Goal: Browse casually

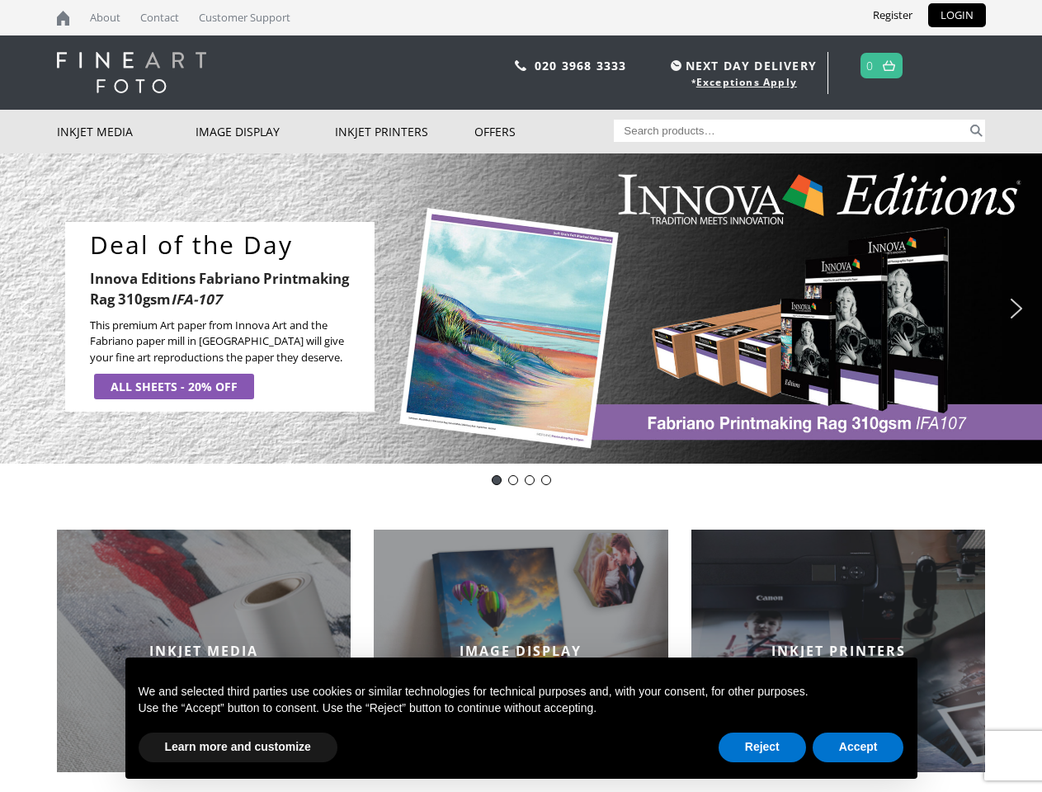
click at [521, 396] on div "Slider" at bounding box center [675, 317] width 569 height 191
click at [521, 309] on div "Slider" at bounding box center [675, 317] width 569 height 191
click at [517, 309] on div "Slider" at bounding box center [675, 317] width 569 height 191
click at [220, 318] on p "This premium Art paper from Innova Art and the Fabriano paper mill in [GEOGRAPH…" at bounding box center [226, 342] width 272 height 49
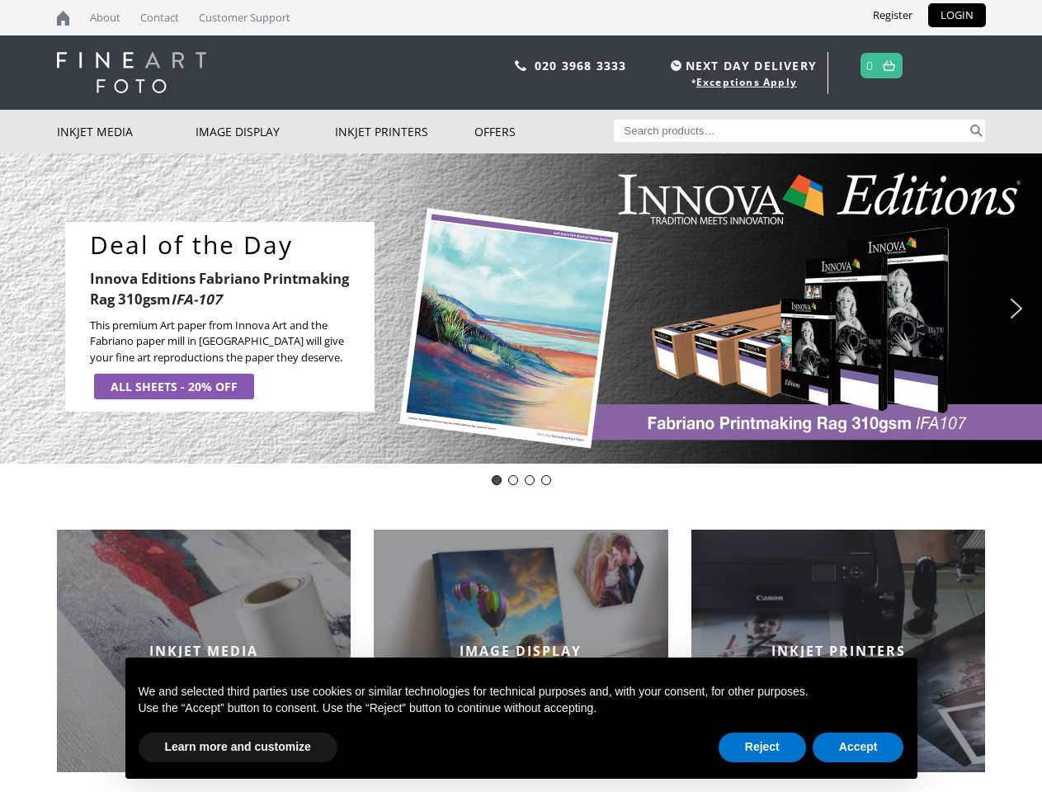
click at [676, 317] on div "Slider" at bounding box center [675, 317] width 569 height 191
click at [26, 309] on img "previous arrow" at bounding box center [25, 308] width 26 height 26
click at [1017, 309] on img "next arrow" at bounding box center [1017, 308] width 26 height 26
click at [497, 480] on div "Deal of the Day- Innova Editions IFA107" at bounding box center [497, 480] width 10 height 10
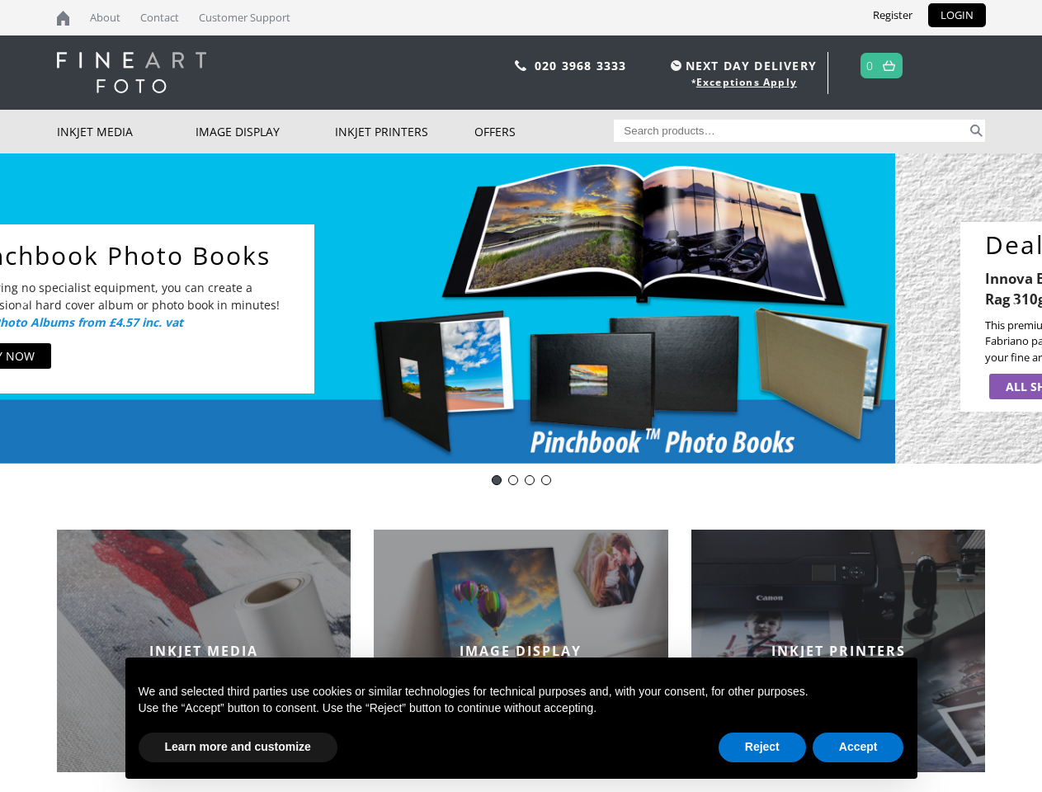
click at [513, 480] on div "Innova Editions IFA11" at bounding box center [513, 480] width 10 height 10
